Goal: Entertainment & Leisure: Consume media (video, audio)

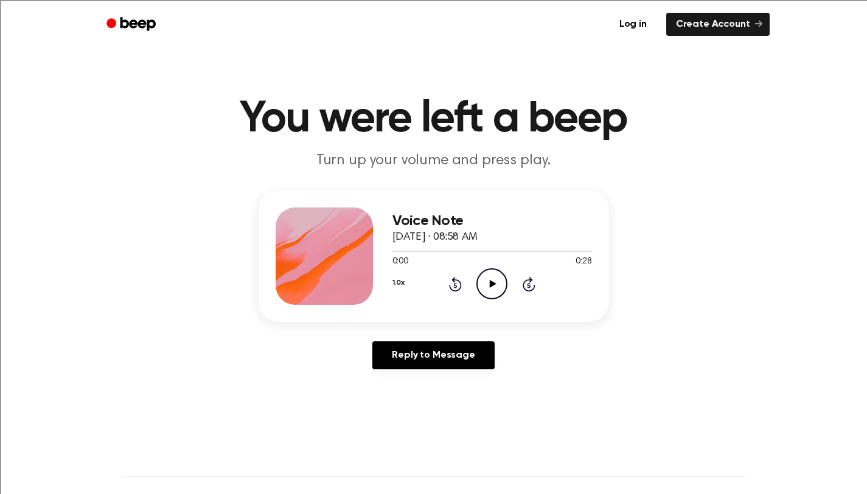
click at [488, 290] on icon "Play Audio" at bounding box center [491, 283] width 31 height 31
click at [455, 282] on icon "Rewind 5 seconds" at bounding box center [454, 284] width 13 height 16
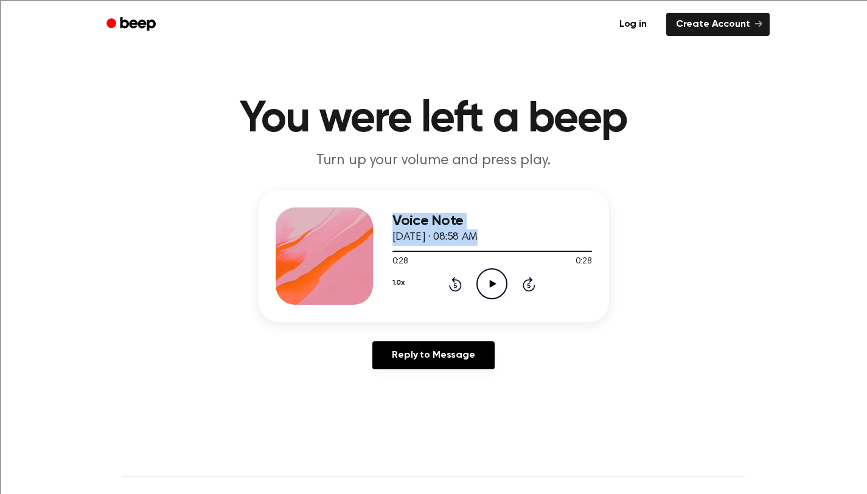
drag, startPoint x: 586, startPoint y: 251, endPoint x: 311, endPoint y: 249, distance: 274.9
click at [311, 249] on div "Voice Note October 8, 2025 · 08:58 AM 0:28 0:28 Your browser does not support t…" at bounding box center [433, 255] width 350 height 131
click at [568, 264] on div "0:28 0:28" at bounding box center [491, 261] width 199 height 13
drag, startPoint x: 586, startPoint y: 252, endPoint x: 407, endPoint y: 255, distance: 178.8
click at [407, 255] on div at bounding box center [491, 251] width 199 height 10
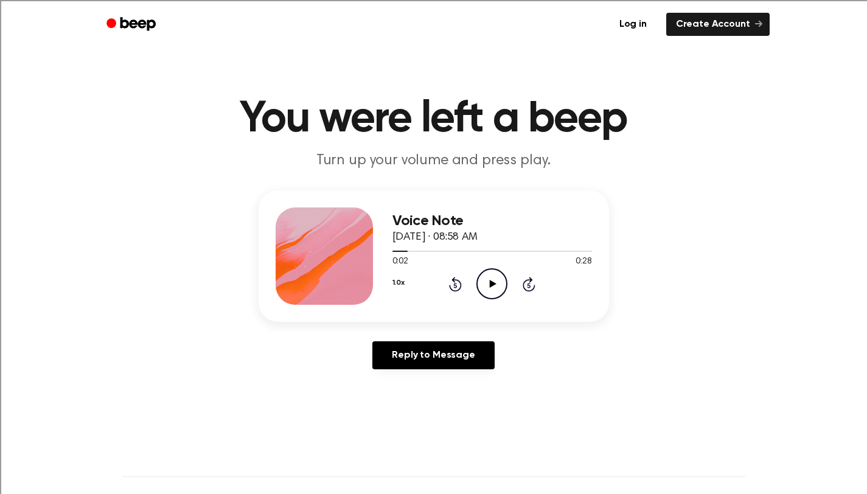
drag, startPoint x: 406, startPoint y: 254, endPoint x: 382, endPoint y: 254, distance: 24.3
click at [382, 254] on div "Voice Note October 8, 2025 · 08:58 AM 0:02 0:28 Your browser does not support t…" at bounding box center [433, 255] width 350 height 131
click at [454, 285] on icon at bounding box center [455, 285] width 3 height 5
click at [489, 283] on icon "Play Audio" at bounding box center [491, 283] width 31 height 31
